Goal: Find specific page/section: Find specific page/section

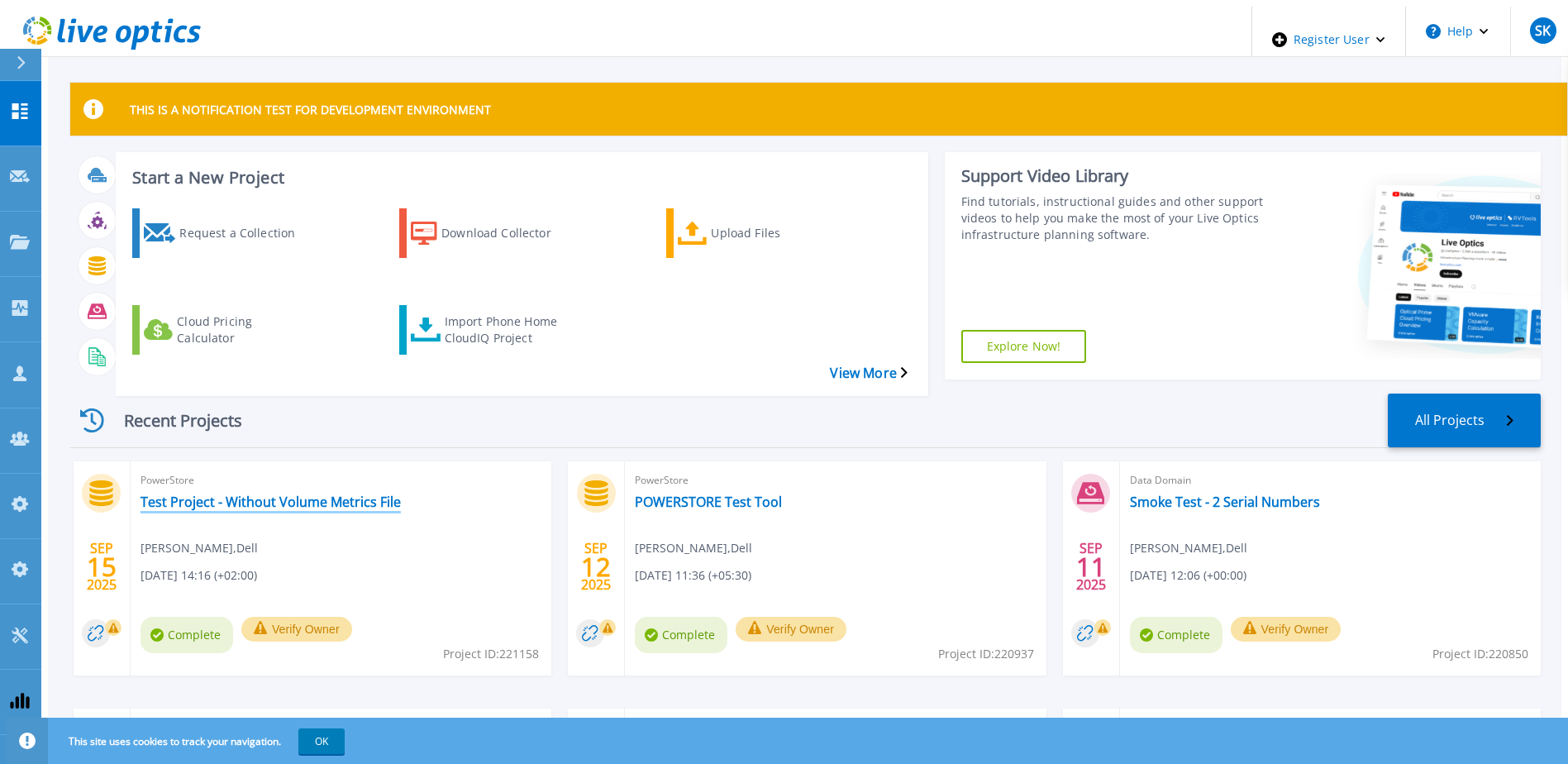
drag, startPoint x: 0, startPoint y: 0, endPoint x: 333, endPoint y: 461, distance: 568.7
click at [315, 493] on link "Test Project - Without Volume Metrics File" at bounding box center [270, 501] width 260 height 16
drag, startPoint x: 9, startPoint y: 175, endPoint x: 30, endPoint y: 189, distance: 25.2
click at [9, 211] on link "Projects Projects" at bounding box center [21, 244] width 41 height 66
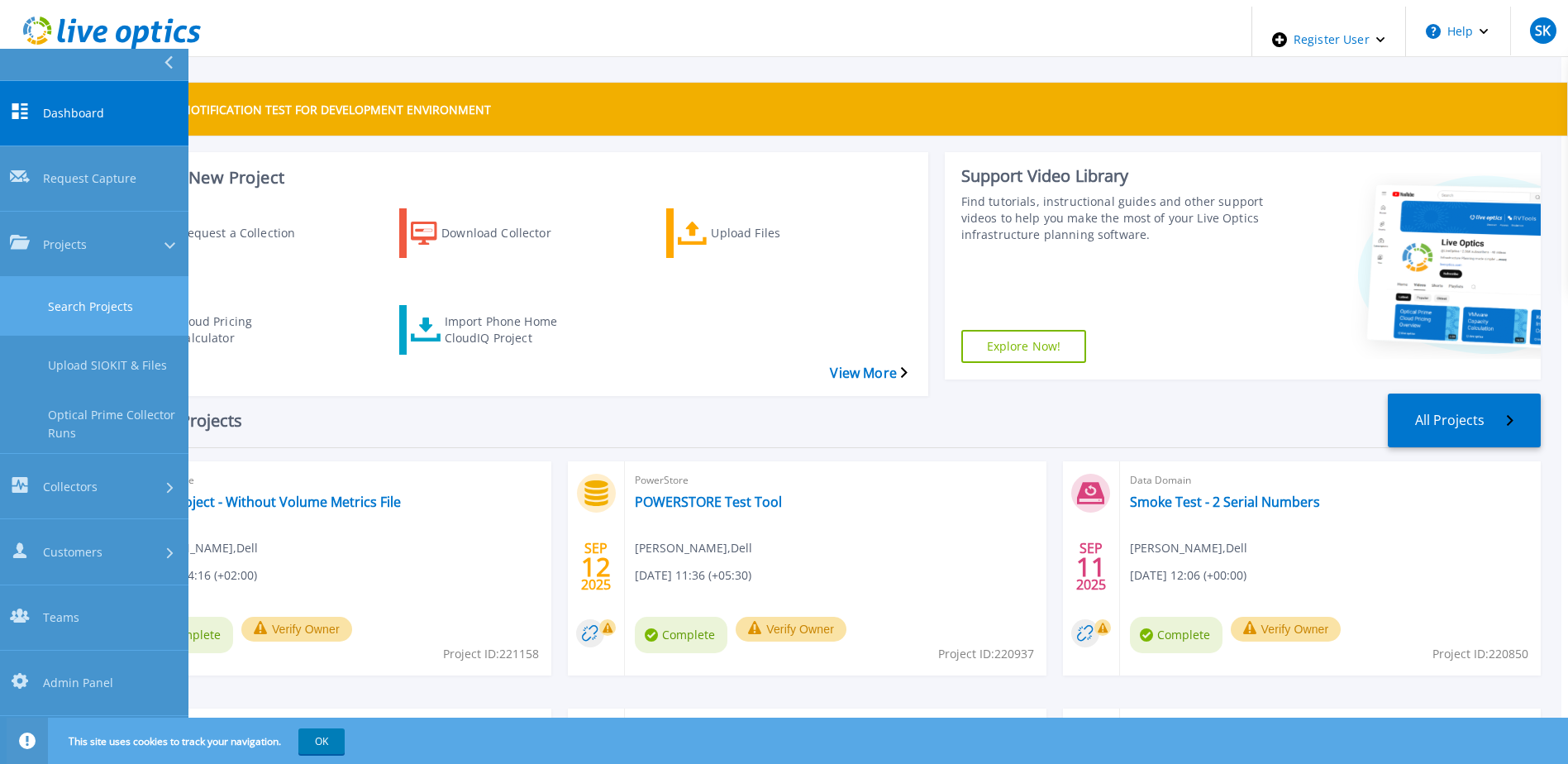
click at [158, 277] on link "Search Projects" at bounding box center [94, 306] width 188 height 58
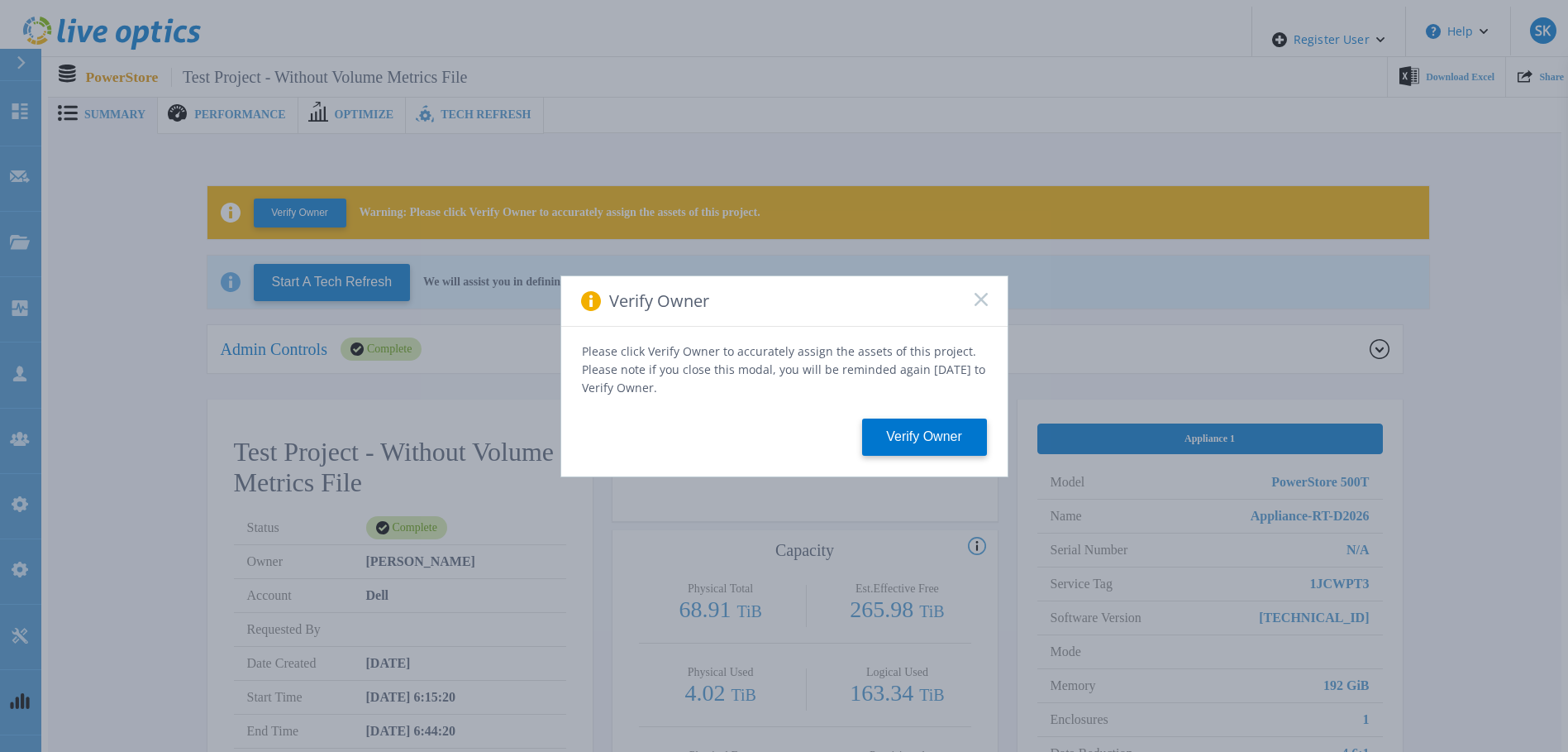
click at [979, 304] on rect at bounding box center [981, 299] width 14 height 14
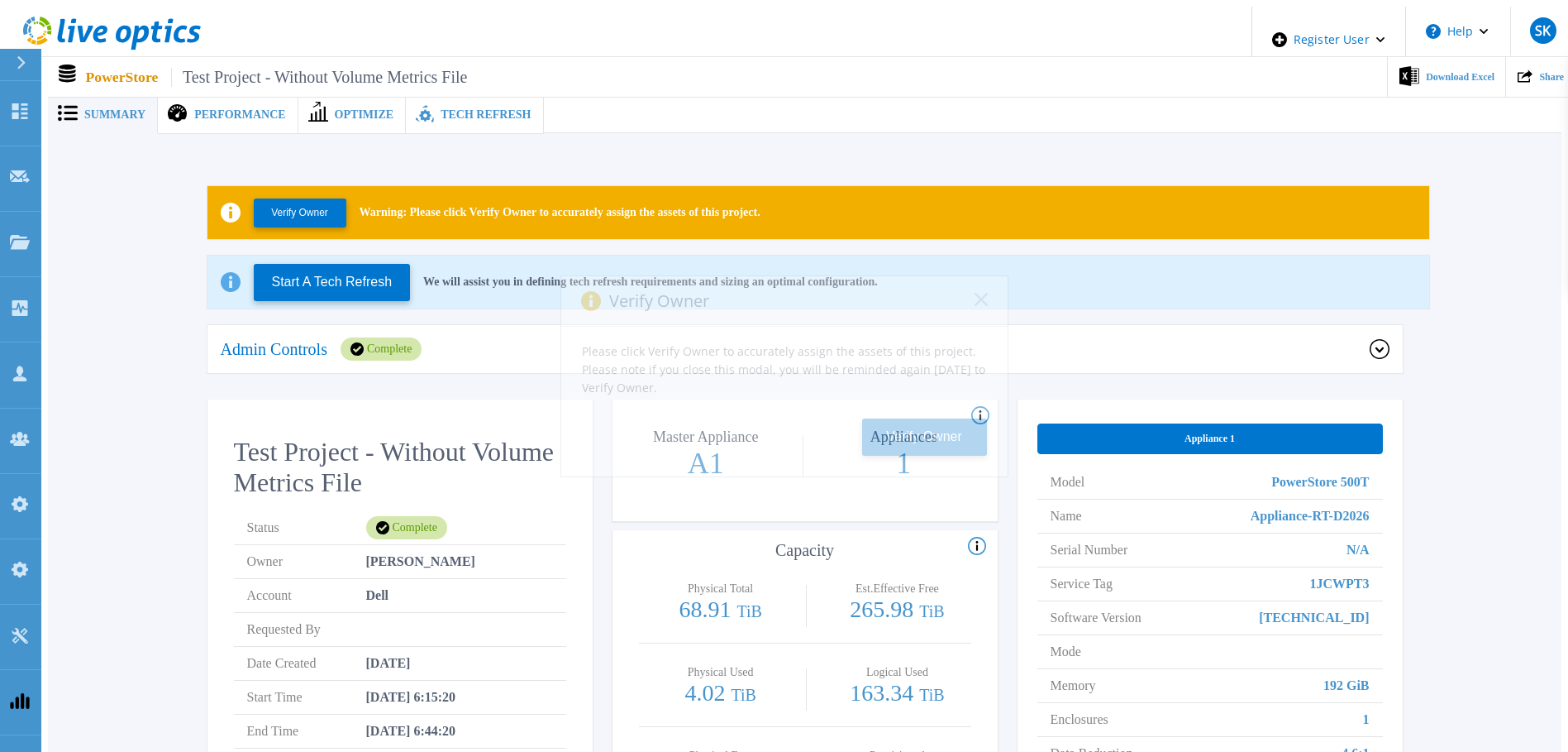
click at [478, 109] on span "Tech Refresh" at bounding box center [486, 114] width 90 height 12
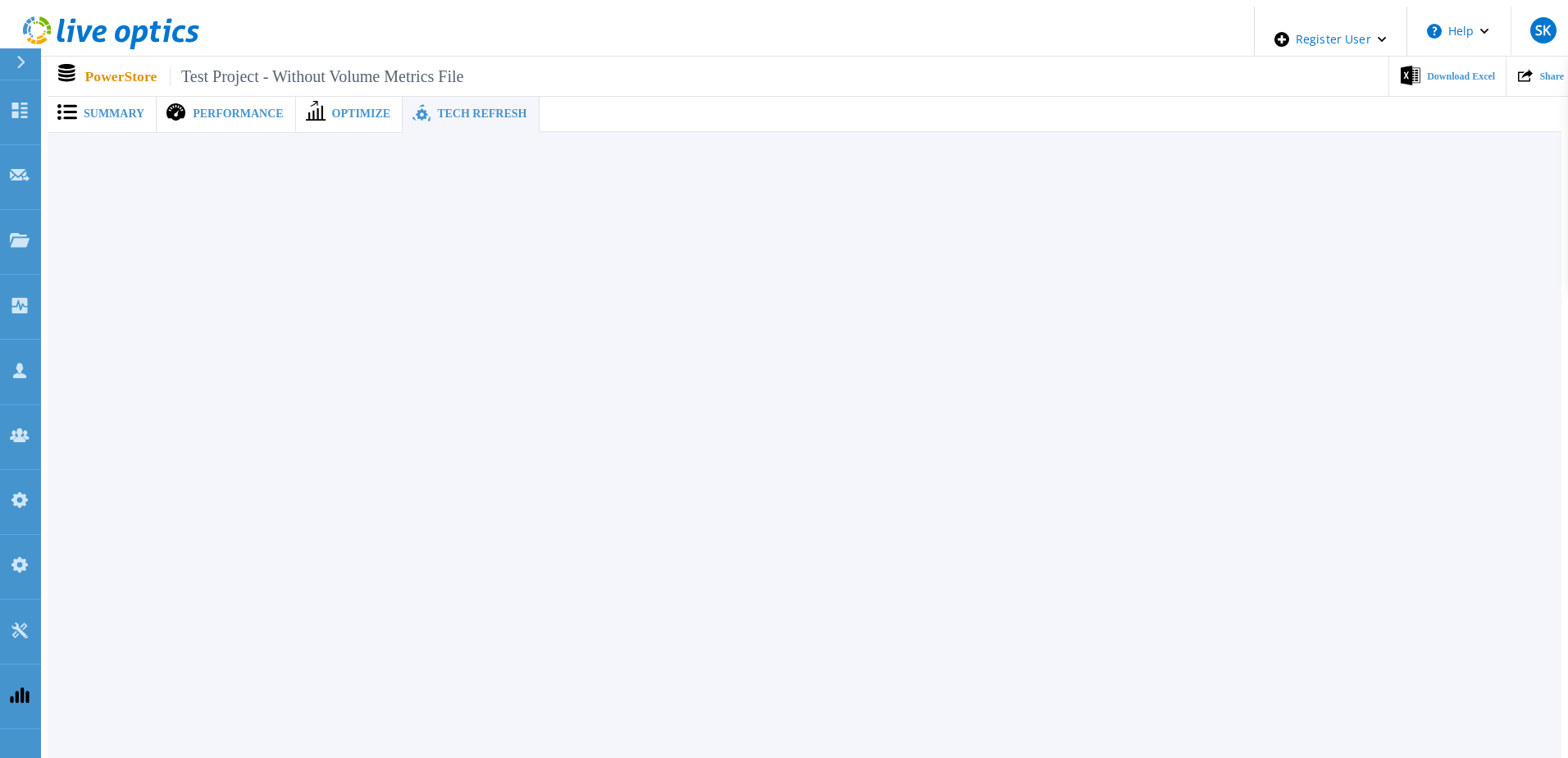
click at [122, 97] on div "Summary" at bounding box center [102, 114] width 109 height 37
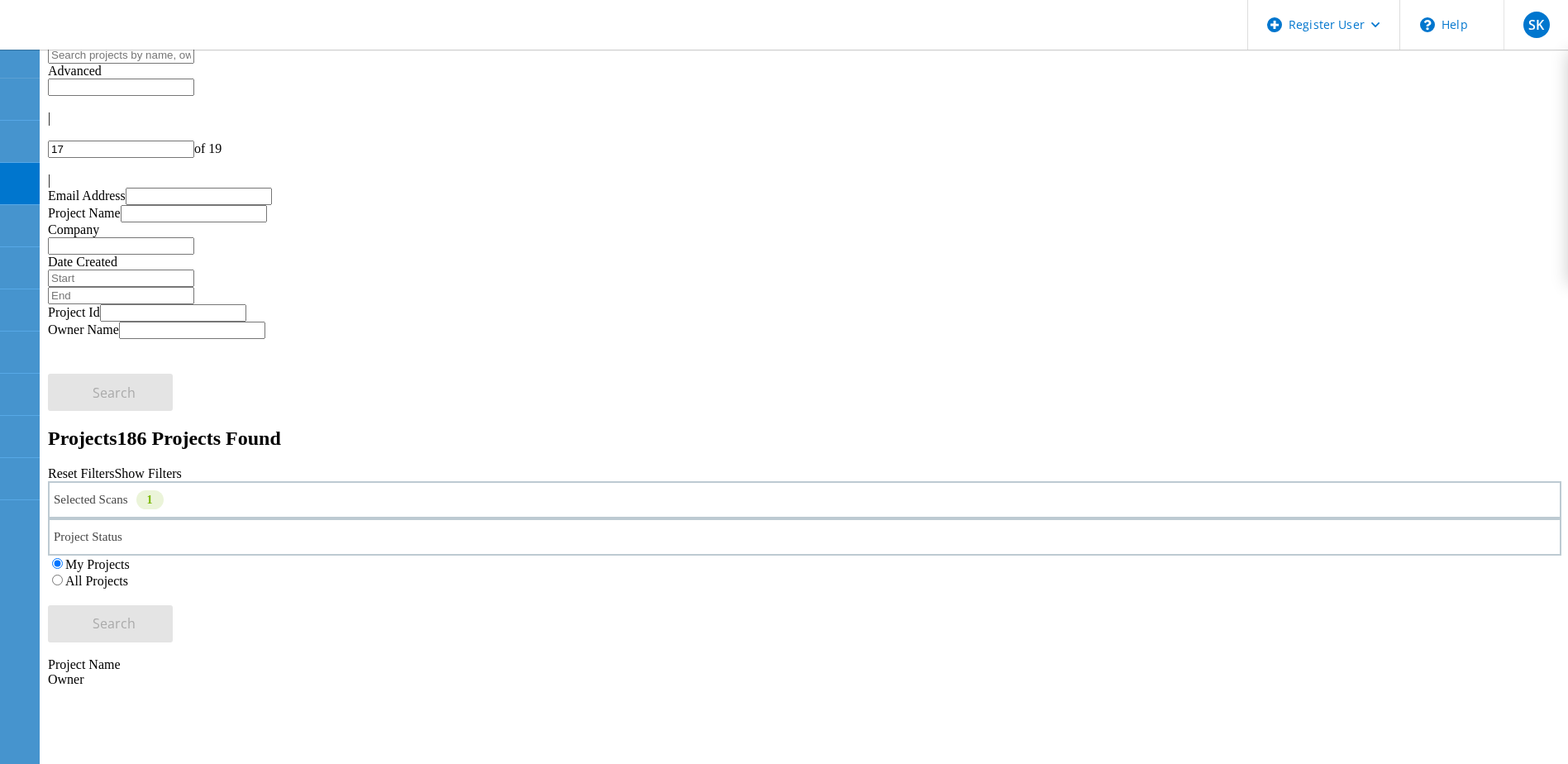
click at [1308, 111] on div "|" at bounding box center [805, 118] width 1514 height 15
type input "1"
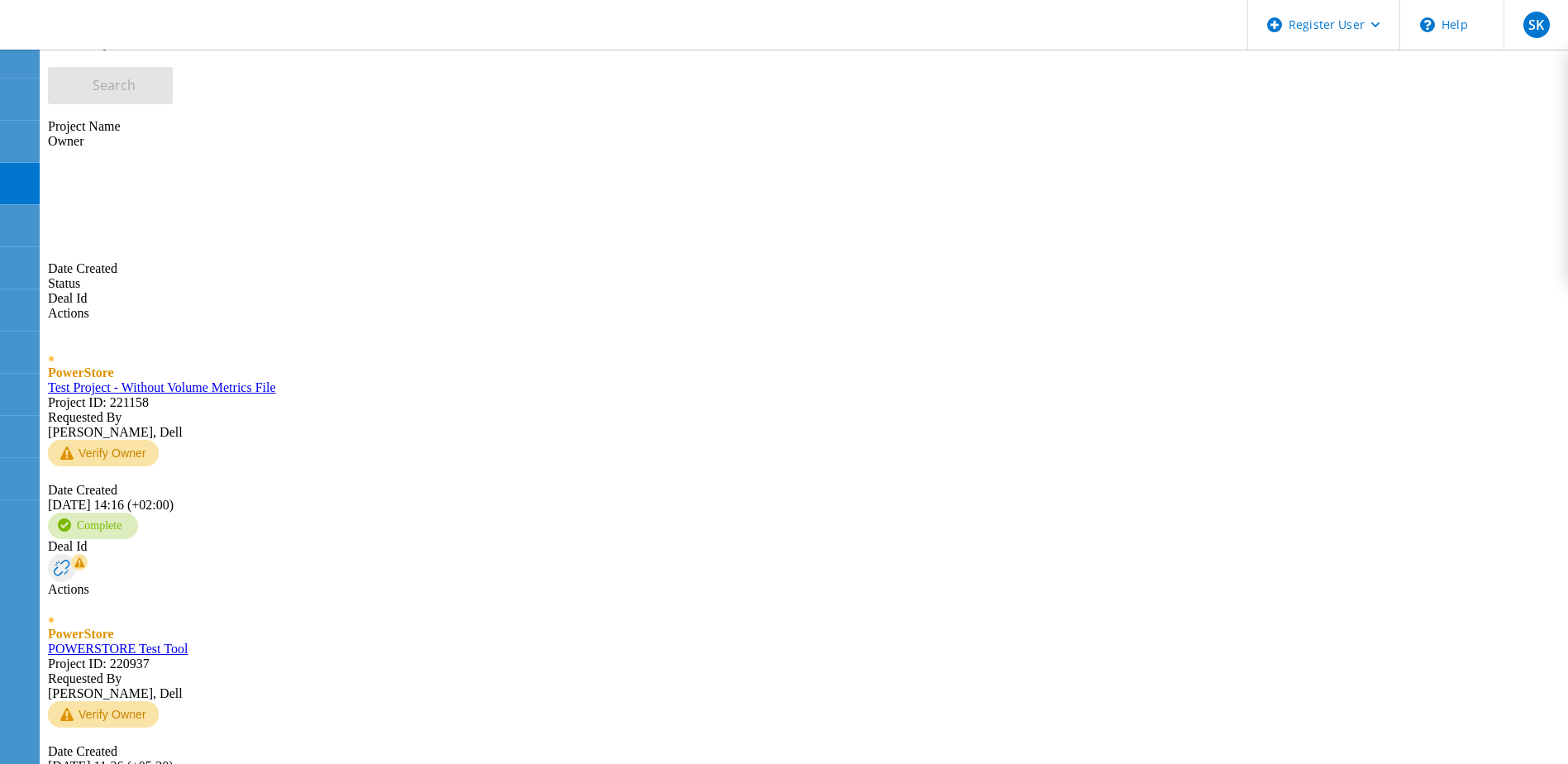
scroll to position [568, 0]
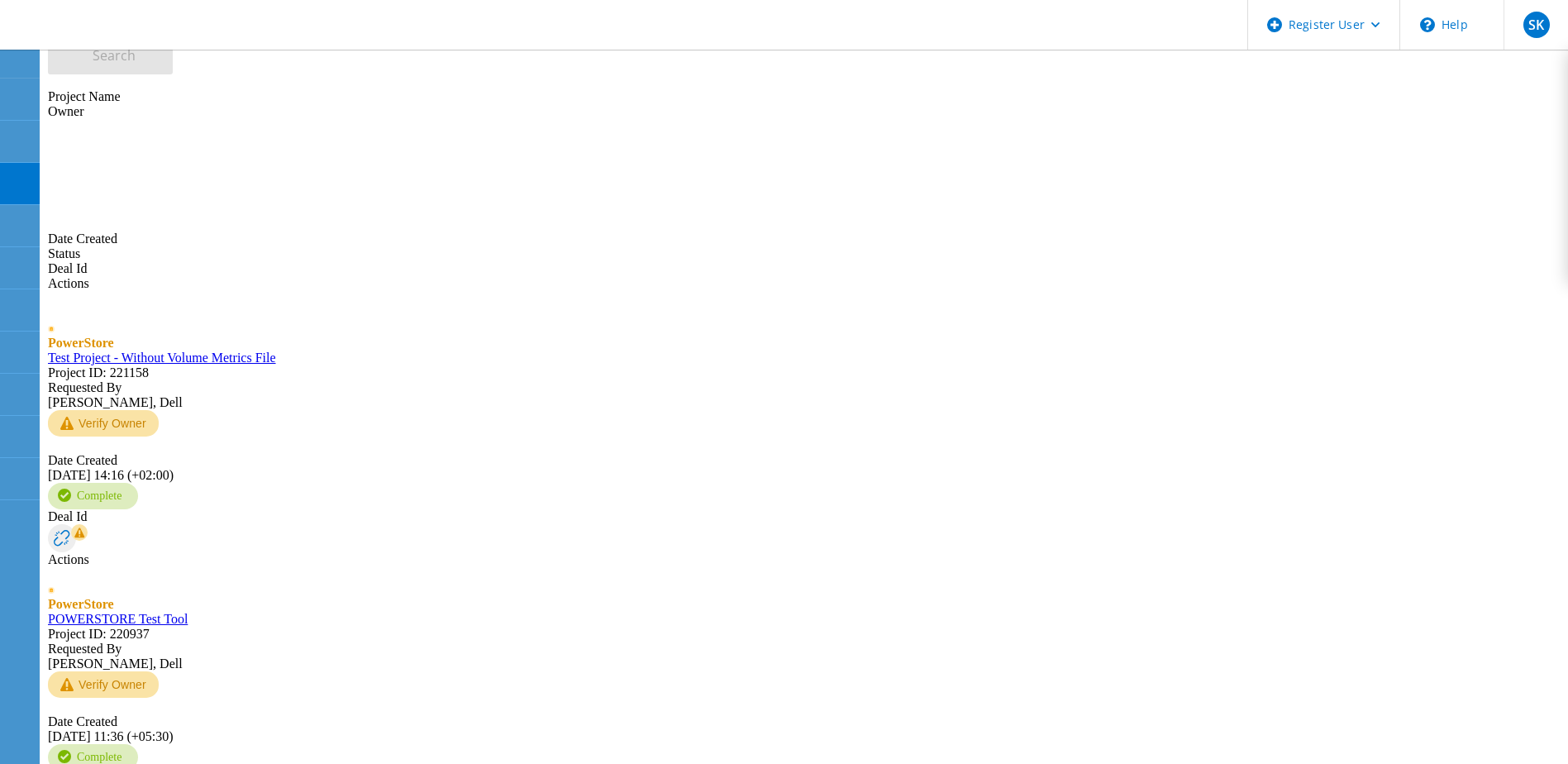
click at [27, 350] on icon at bounding box center [19, 352] width 20 height 15
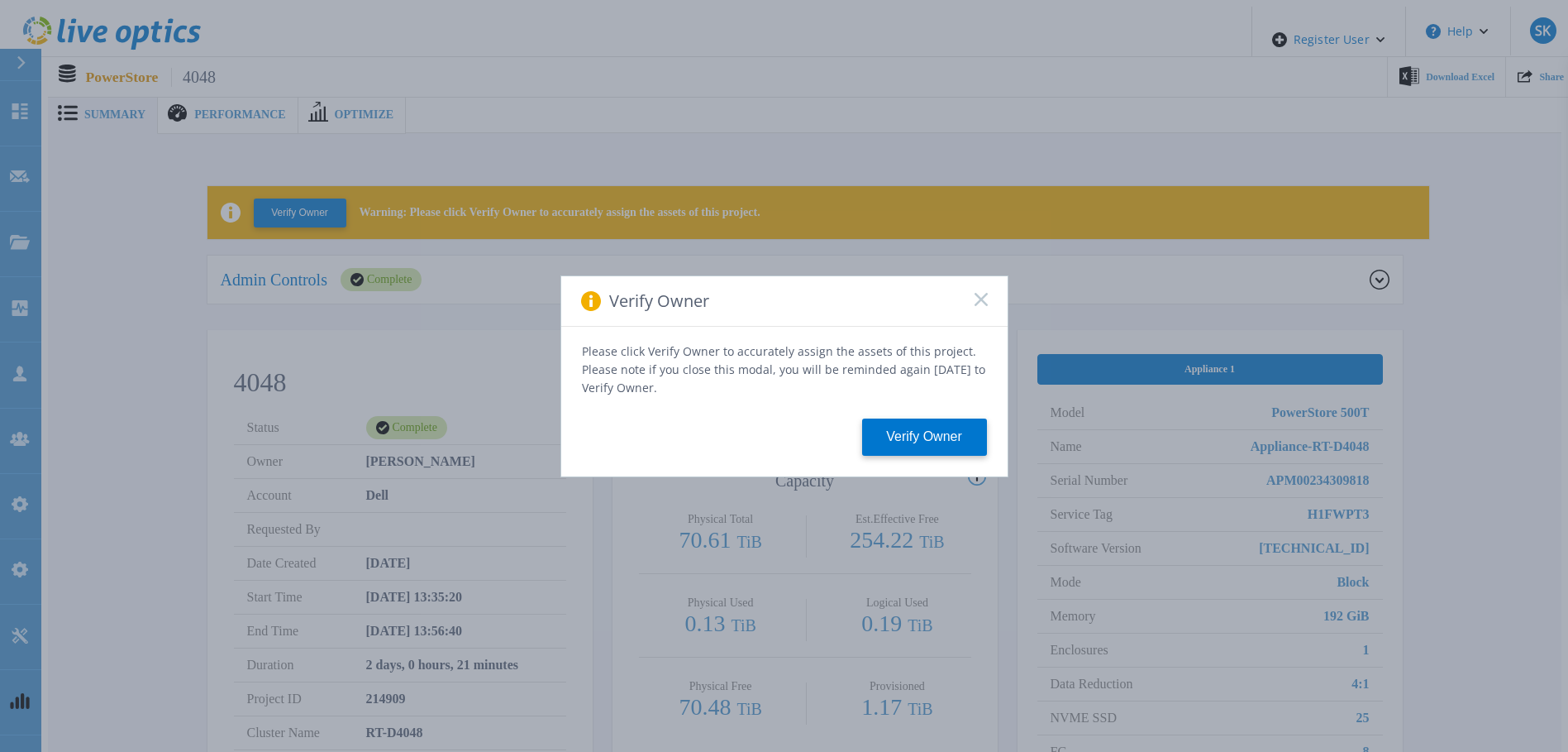
click at [976, 306] on icon at bounding box center [981, 299] width 14 height 14
